Goal: Check status: Check status

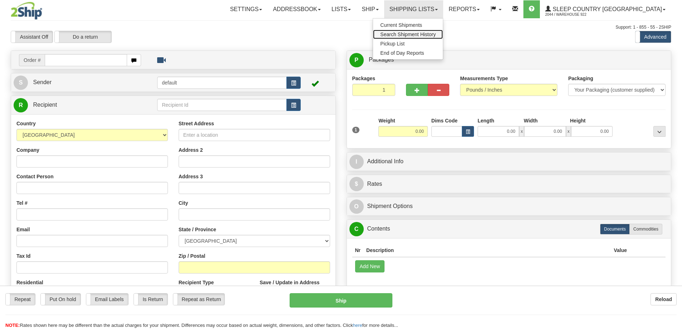
click at [435, 32] on span "Search Shipment History" at bounding box center [407, 34] width 55 height 6
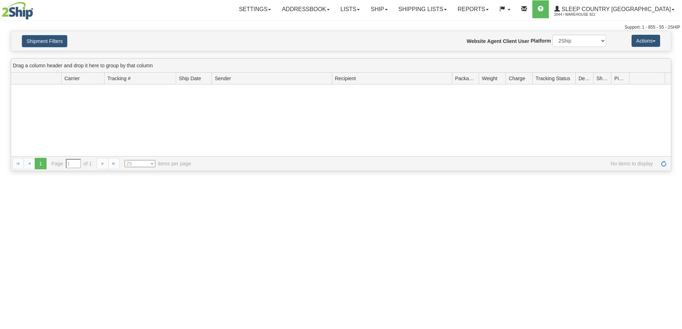
type input "From [DATE] To [DATE]"
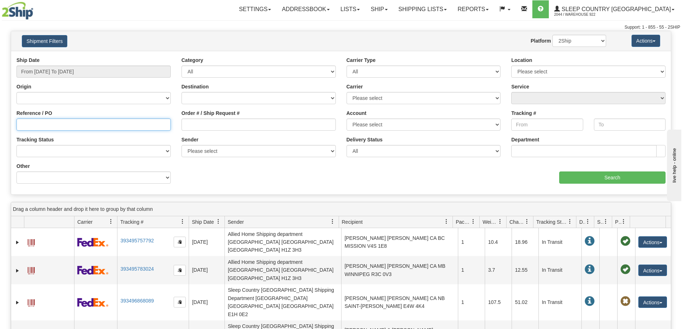
click at [36, 123] on input "Reference / PO" at bounding box center [93, 124] width 154 height 12
paste input "9000I090492"
type input "9000I090492"
click at [152, 71] on input "From 09/23/2025 To 09/24/2025" at bounding box center [93, 71] width 154 height 12
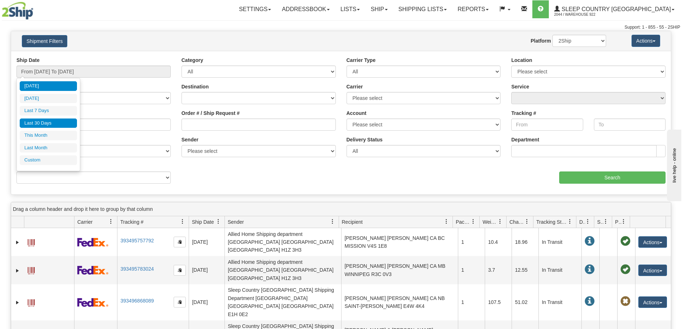
click at [46, 121] on li "Last 30 Days" at bounding box center [48, 123] width 57 height 10
type input "From [DATE] To [DATE]"
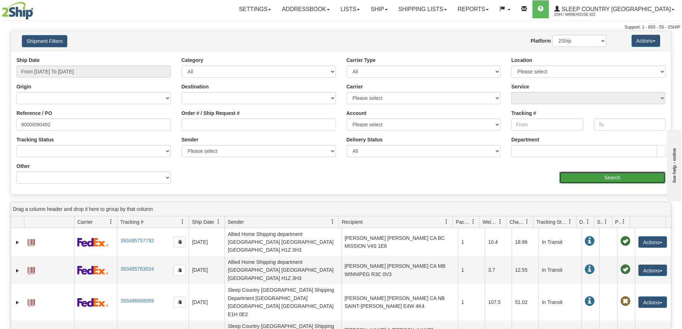
click at [602, 176] on input "Search" at bounding box center [612, 177] width 106 height 12
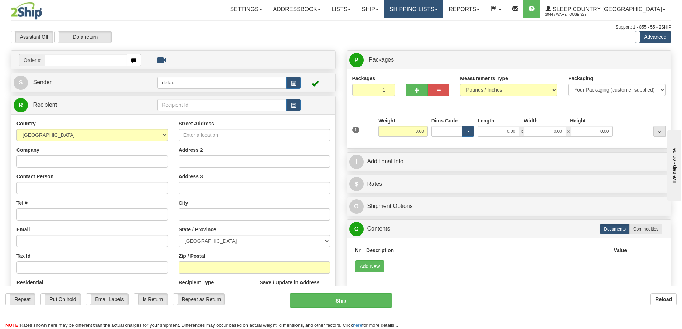
click at [443, 8] on link "Shipping lists" at bounding box center [413, 9] width 59 height 18
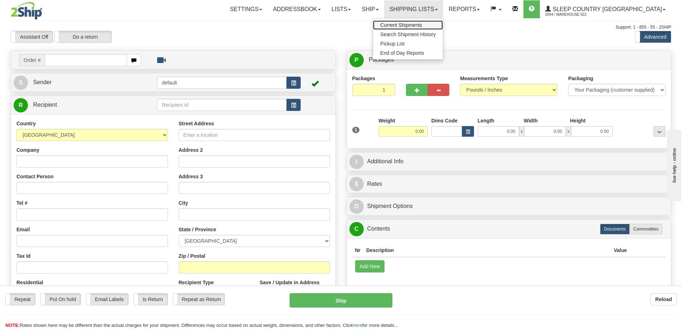
click at [422, 25] on span "Current Shipments" at bounding box center [401, 25] width 42 height 6
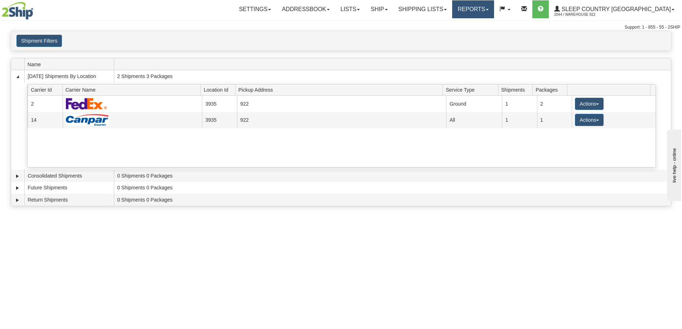
click at [494, 6] on link "Reports" at bounding box center [473, 9] width 42 height 18
click at [452, 5] on link "Shipping lists" at bounding box center [422, 9] width 59 height 18
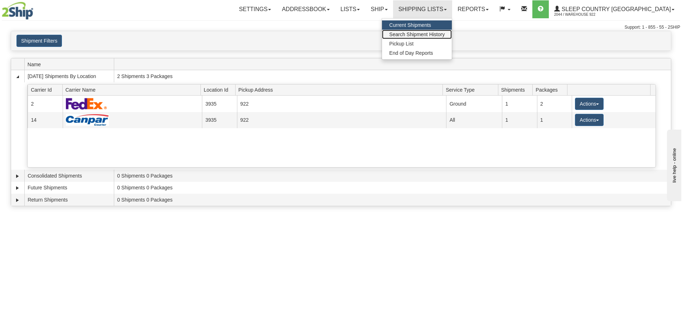
click at [426, 34] on span "Search Shipment History" at bounding box center [416, 34] width 55 height 6
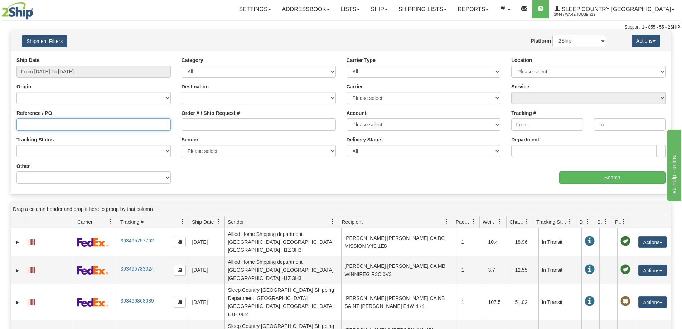
click at [33, 125] on input "Reference / PO" at bounding box center [93, 124] width 154 height 12
click at [166, 71] on input "From [DATE] To [DATE]" at bounding box center [93, 71] width 154 height 12
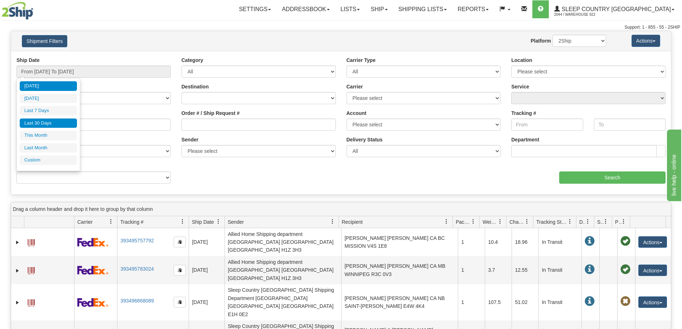
click at [43, 121] on li "Last 30 Days" at bounding box center [48, 123] width 57 height 10
type input "From [DATE] To [DATE]"
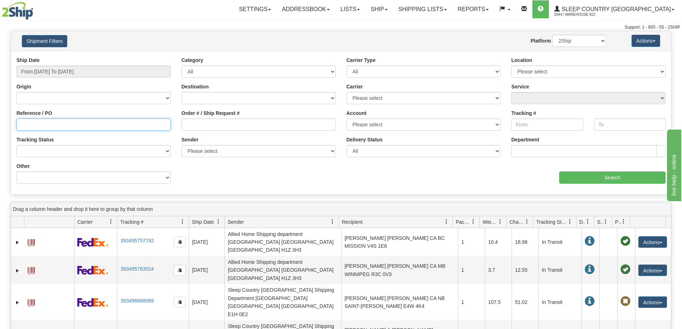
click at [36, 124] on input "Reference / PO" at bounding box center [93, 124] width 154 height 12
paste input "9000I090492"
type input "9000I090492"
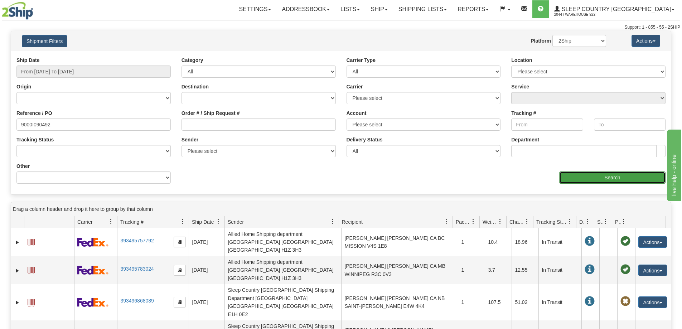
click at [567, 175] on input "Search" at bounding box center [612, 177] width 106 height 12
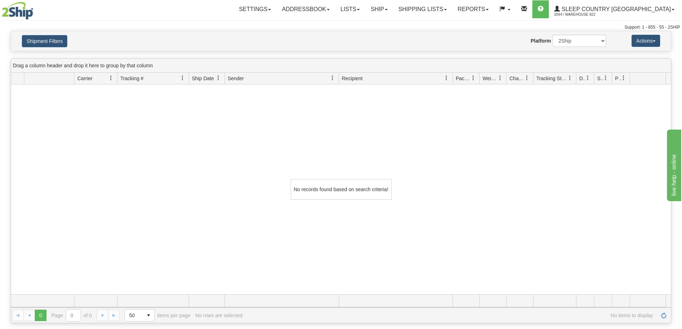
click at [79, 137] on div "No records found based on search criteria!" at bounding box center [340, 189] width 659 height 210
